Goal: Check status: Check status

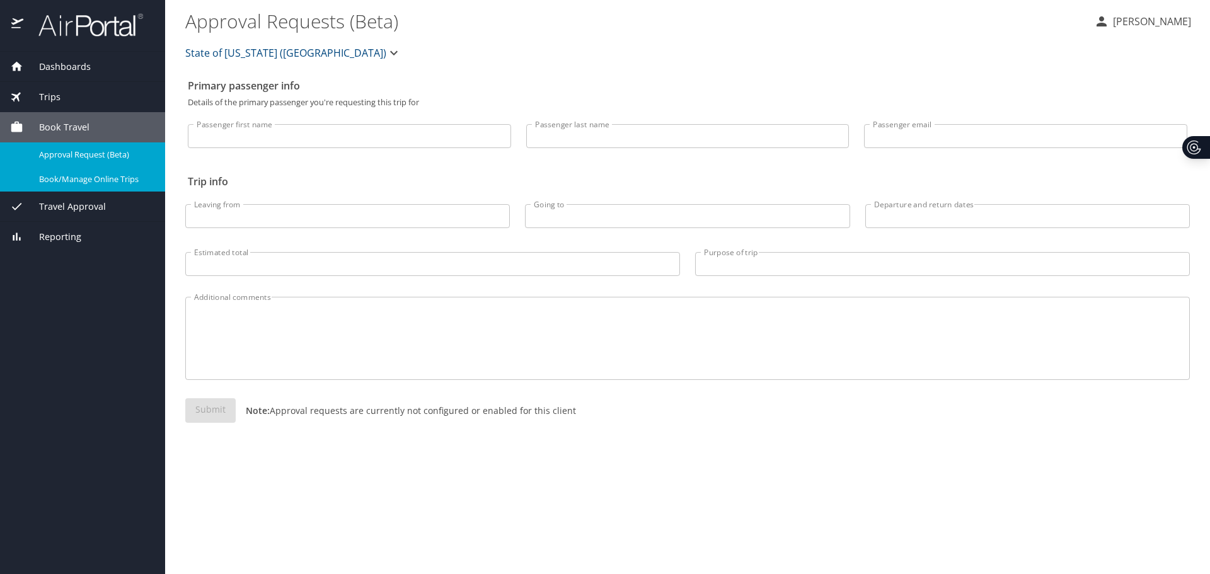
click at [61, 96] on div "Trips" at bounding box center [82, 97] width 145 height 14
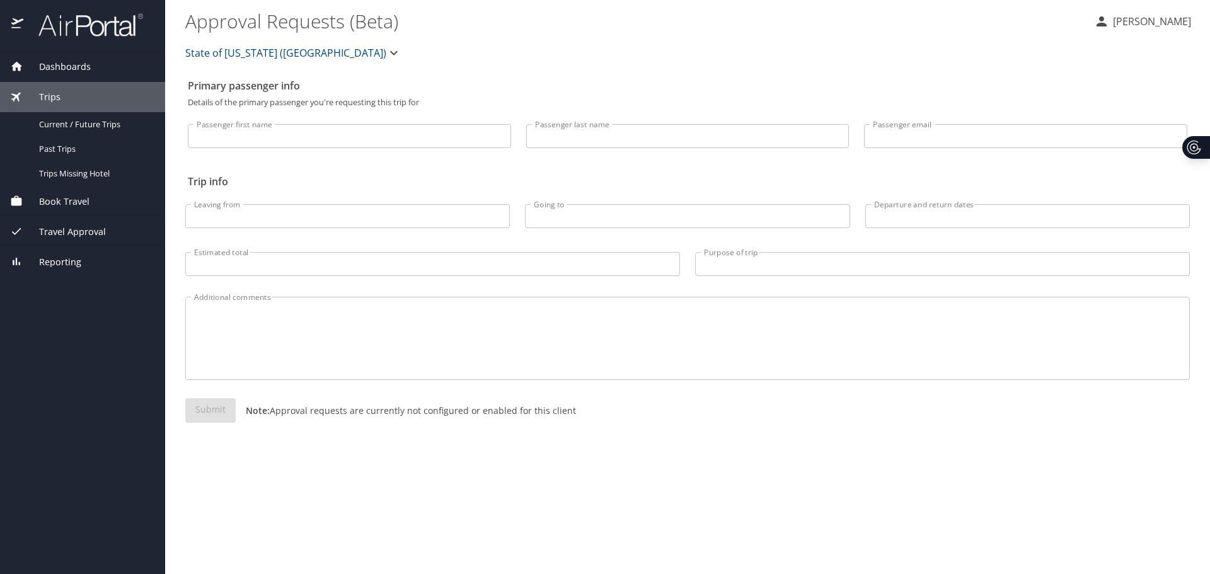
click at [70, 231] on span "Travel Approval" at bounding box center [64, 232] width 83 height 14
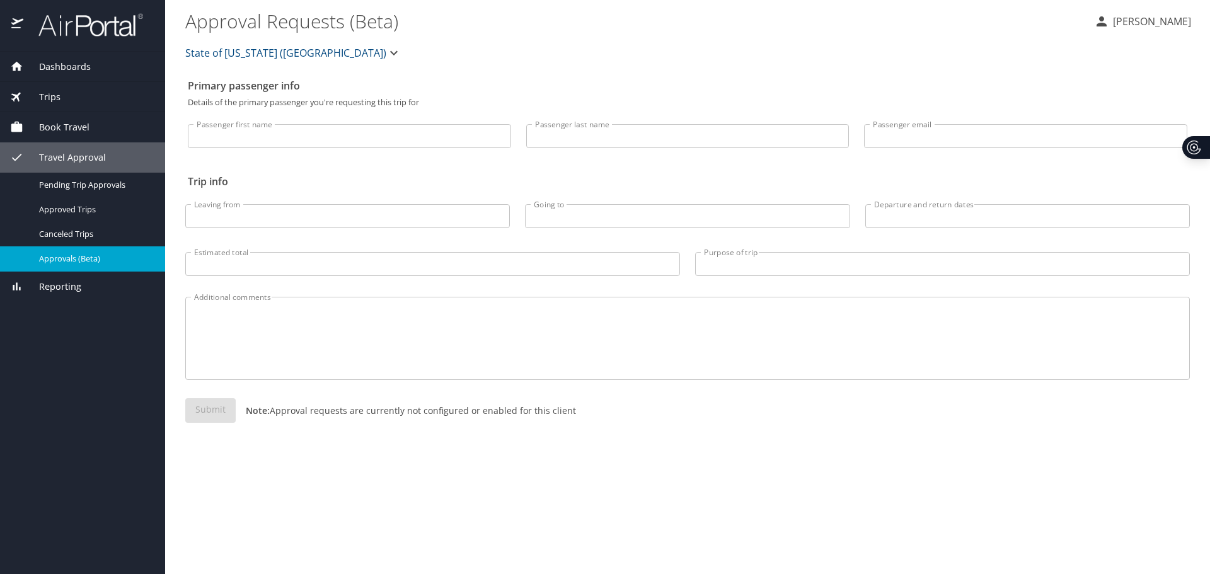
click at [60, 261] on span "Approvals (Beta)" at bounding box center [94, 259] width 111 height 12
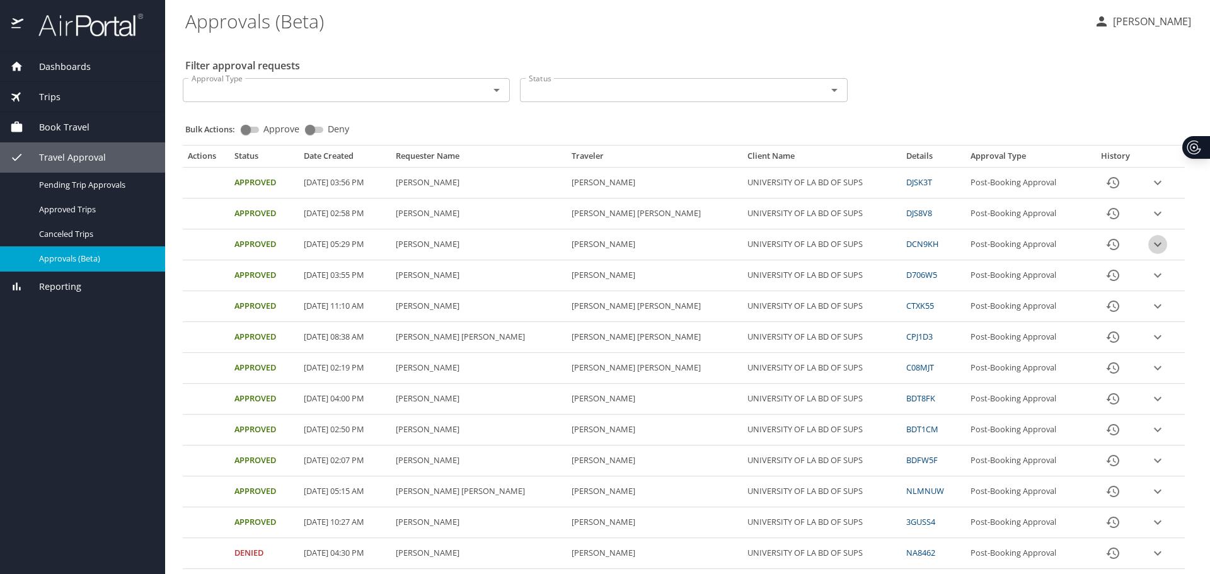
click at [1150, 244] on icon "expand row" at bounding box center [1157, 244] width 15 height 15
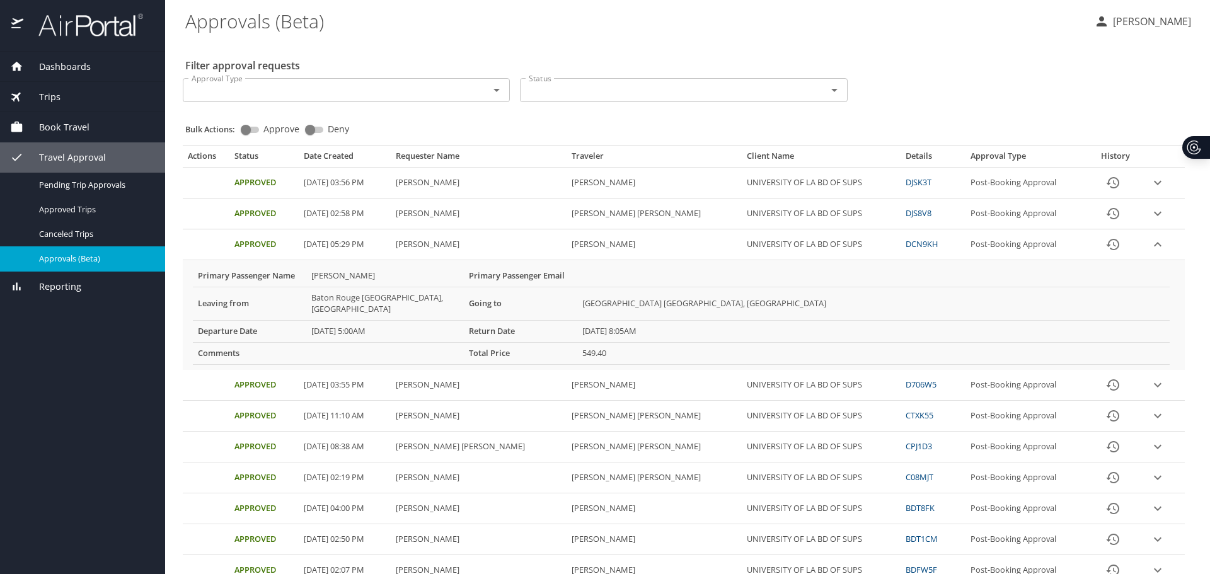
click at [1105, 250] on icon "History" at bounding box center [1112, 244] width 15 height 15
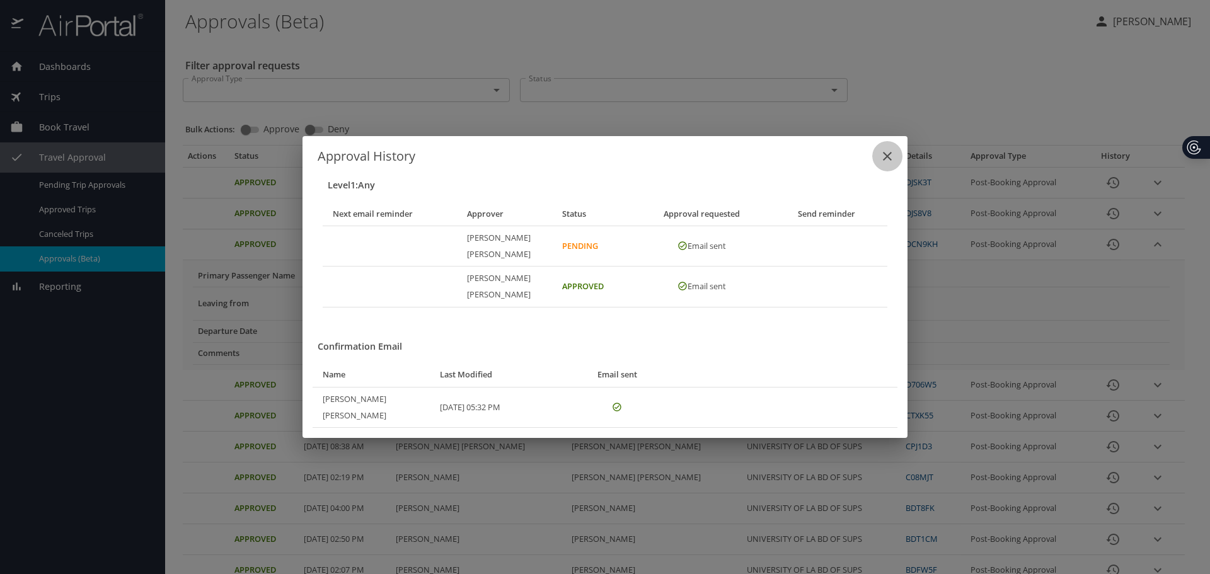
click at [885, 161] on icon "close" at bounding box center [887, 156] width 9 height 9
